Goal: Task Accomplishment & Management: Complete application form

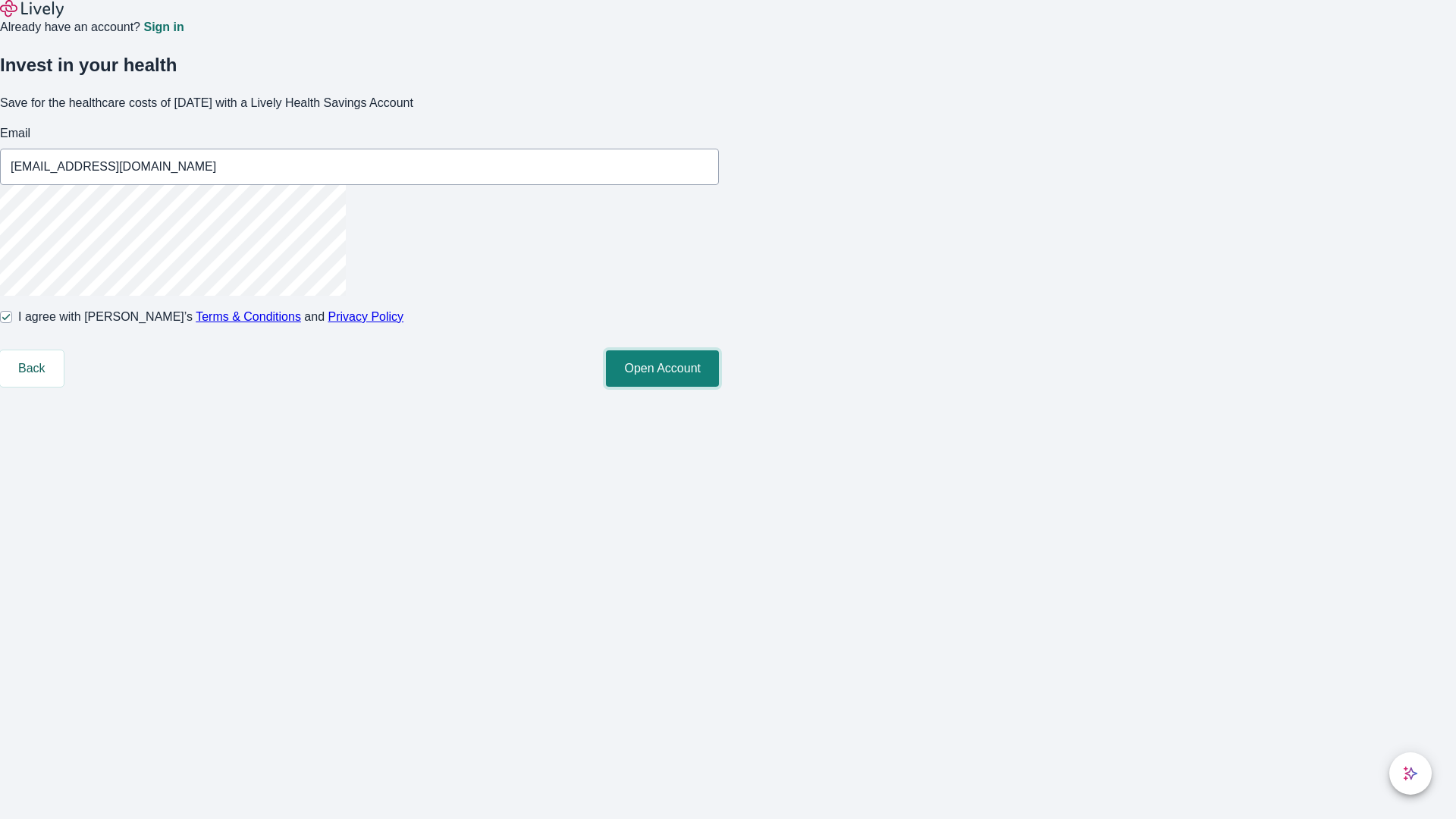
click at [720, 387] on button "Open Account" at bounding box center [662, 369] width 113 height 37
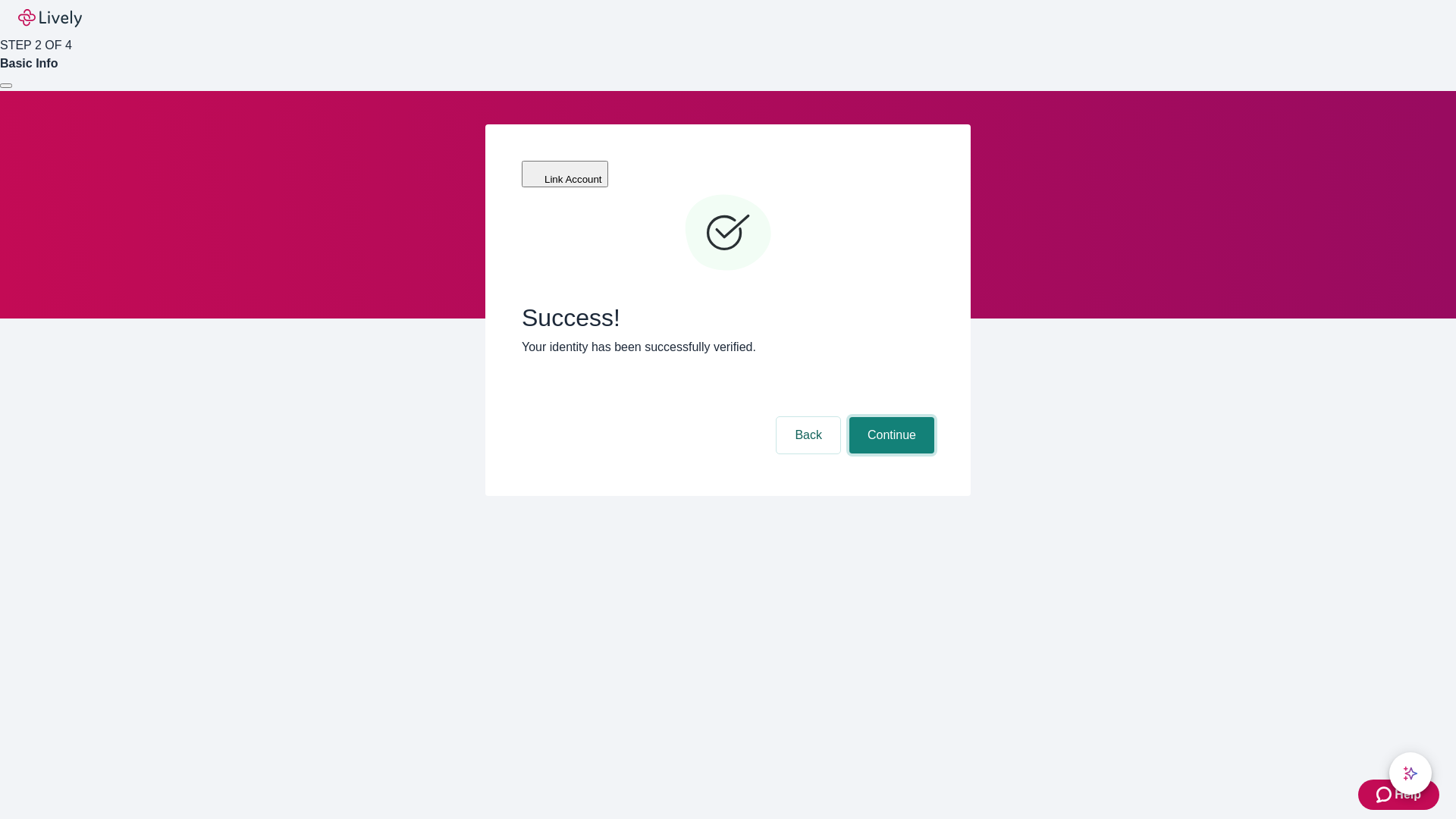
click at [890, 417] on button "Continue" at bounding box center [891, 435] width 85 height 37
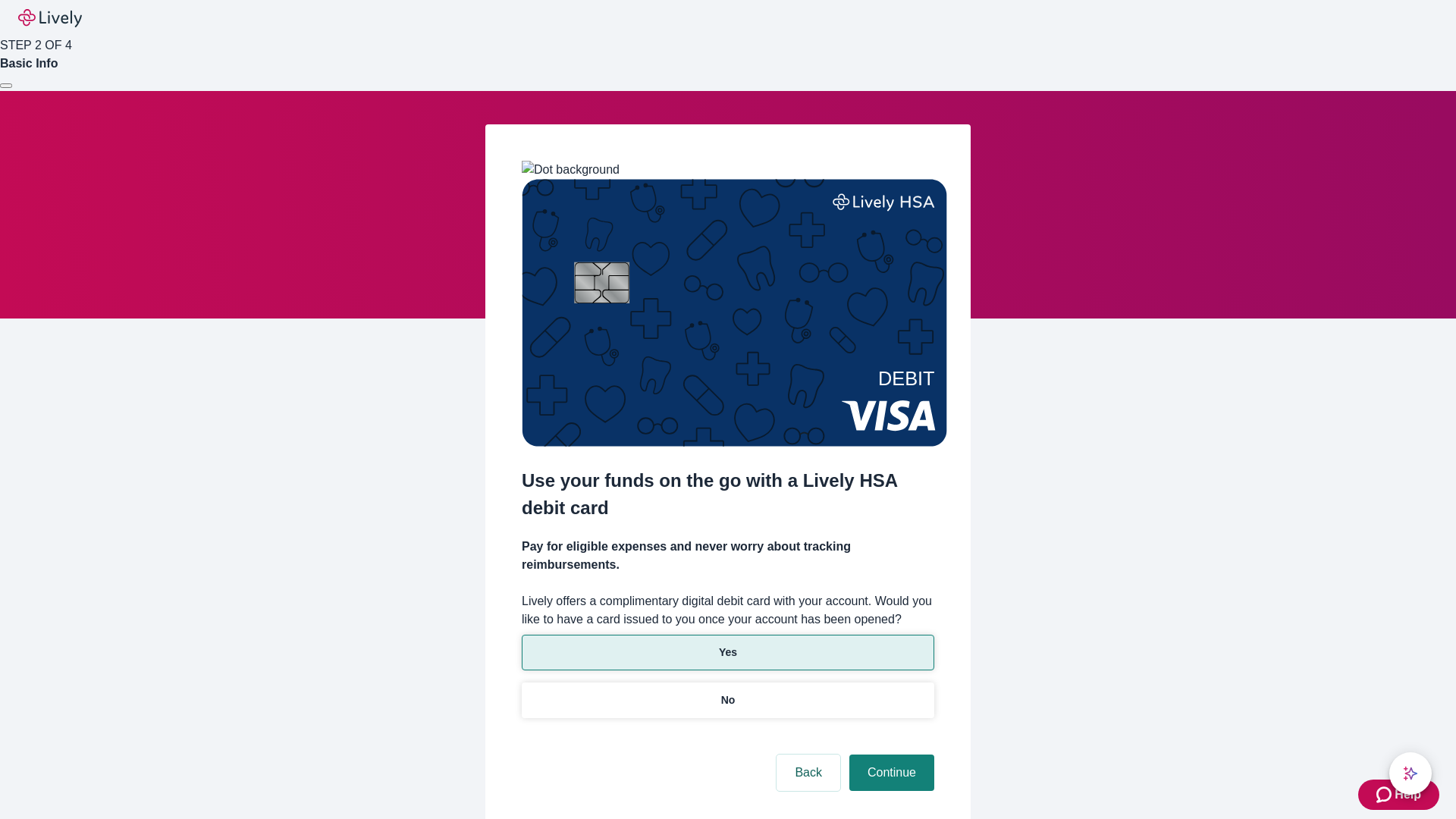
click at [728, 645] on p "Yes" at bounding box center [728, 653] width 18 height 16
click at [890, 754] on button "Continue" at bounding box center [891, 772] width 85 height 37
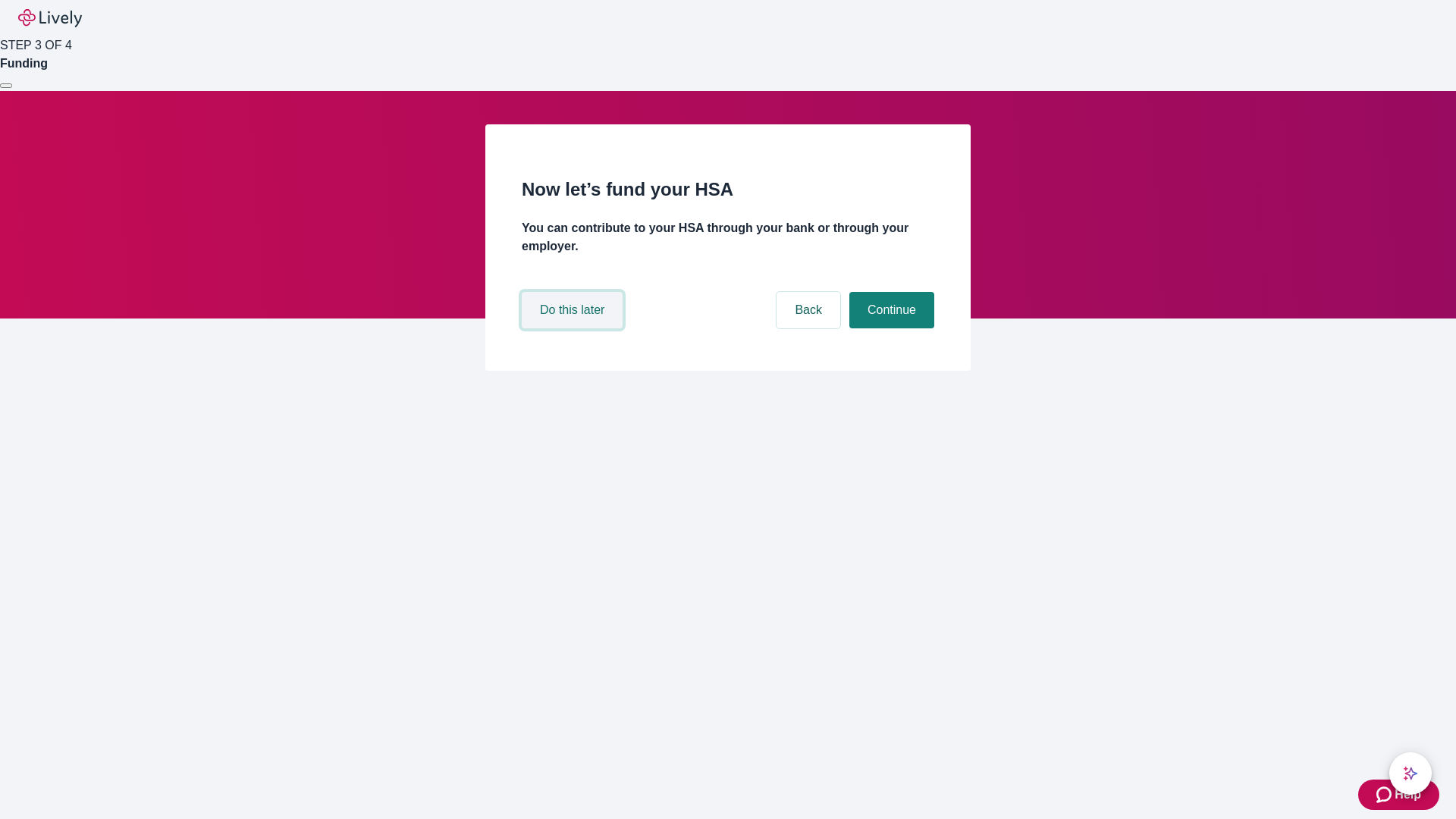
click at [574, 329] on button "Do this later" at bounding box center [572, 310] width 101 height 37
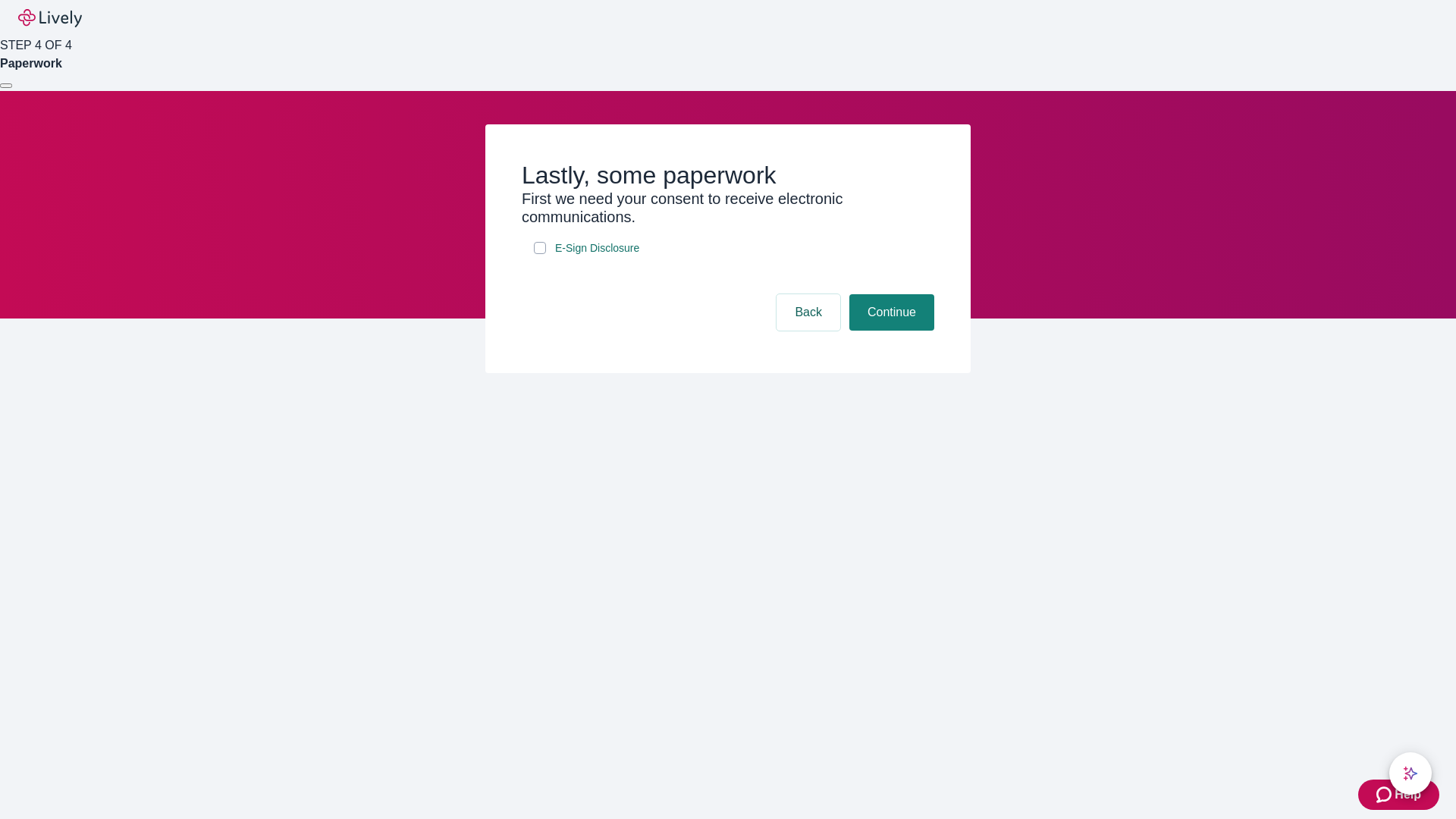
click at [540, 254] on input "E-Sign Disclosure" at bounding box center [540, 248] width 12 height 12
checkbox input "true"
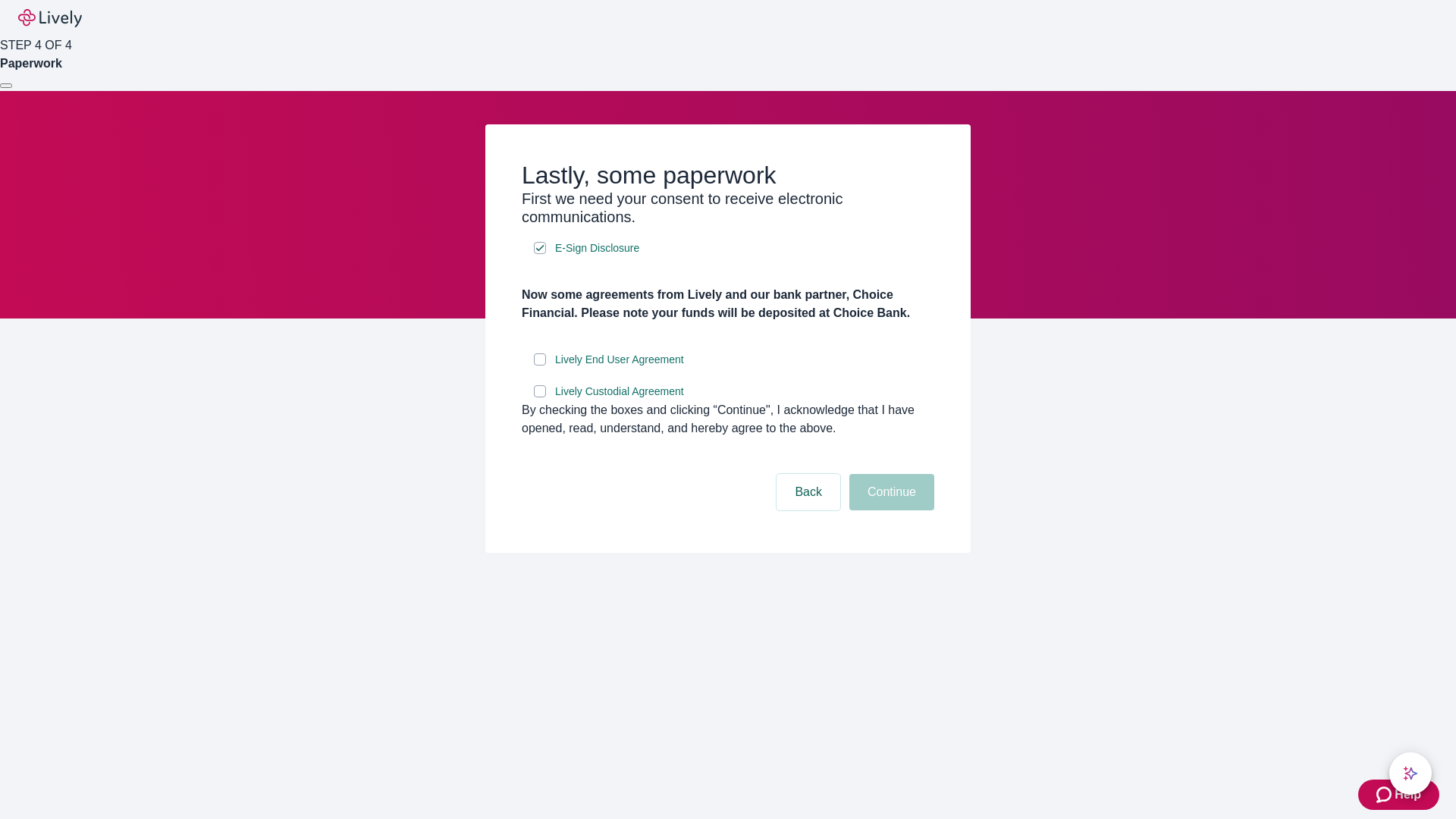
click at [540, 366] on input "Lively End User Agreement" at bounding box center [540, 360] width 12 height 12
checkbox input "true"
click at [540, 398] on input "Lively Custodial Agreement" at bounding box center [540, 392] width 12 height 12
checkbox input "true"
click at [890, 510] on button "Continue" at bounding box center [891, 492] width 85 height 37
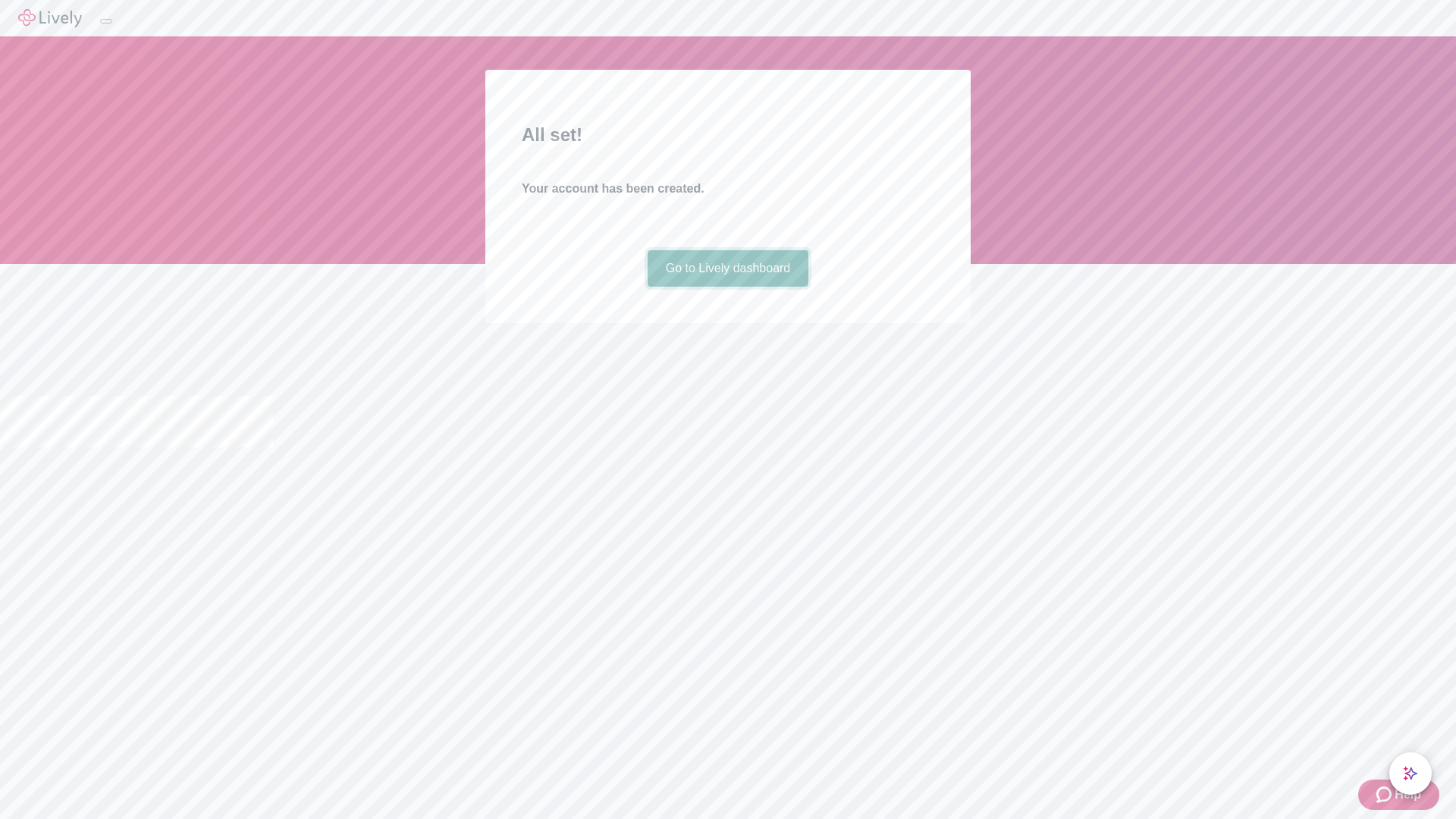
click at [728, 287] on link "Go to Lively dashboard" at bounding box center [728, 268] width 161 height 37
